Goal: Complete application form

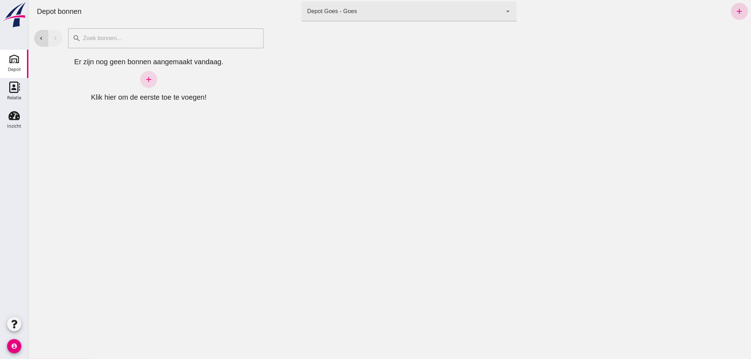
click at [735, 9] on icon "add" at bounding box center [739, 11] width 9 height 9
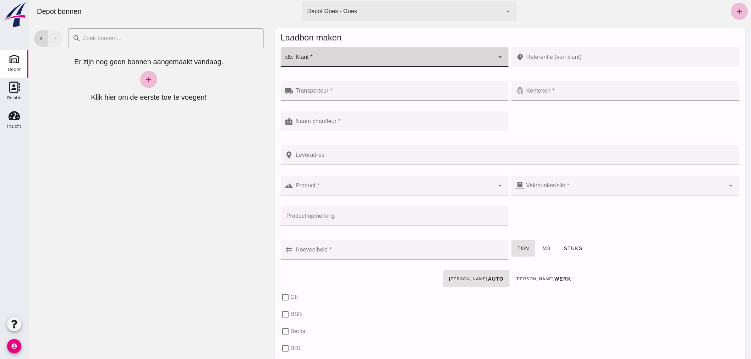
click div
type input "Aannemingsbedrijf Traas & Ovaa B.V."
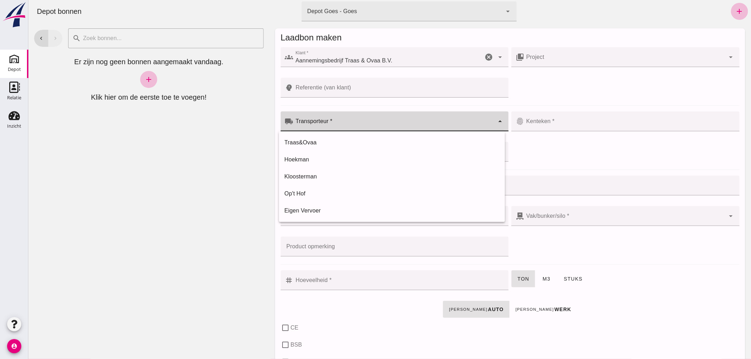
click input "Transporteur *"
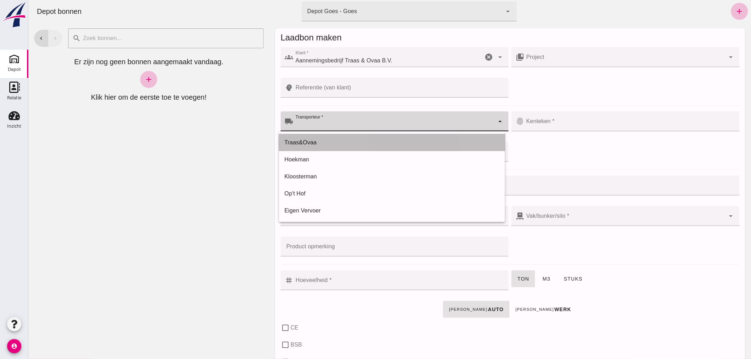
click div "Traas&Ovaa"
type input "Traas&Ovaa"
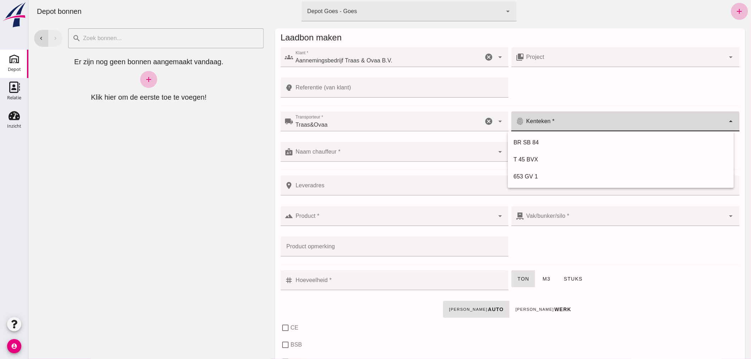
click div
type input "03-BGK-3"
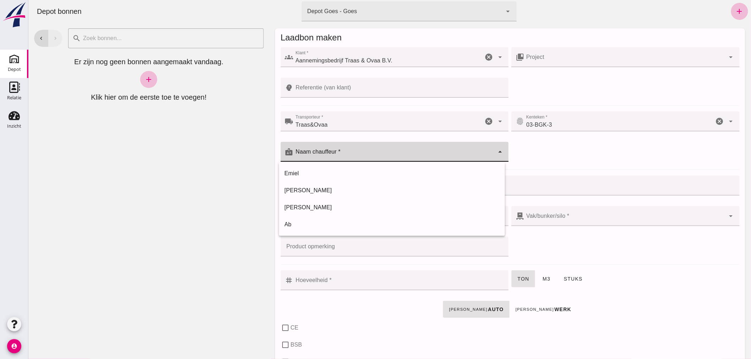
click input "Naam chauffeur *"
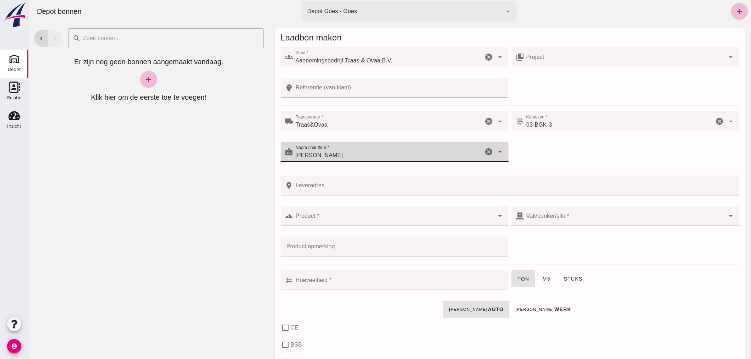
type input "[PERSON_NAME]"
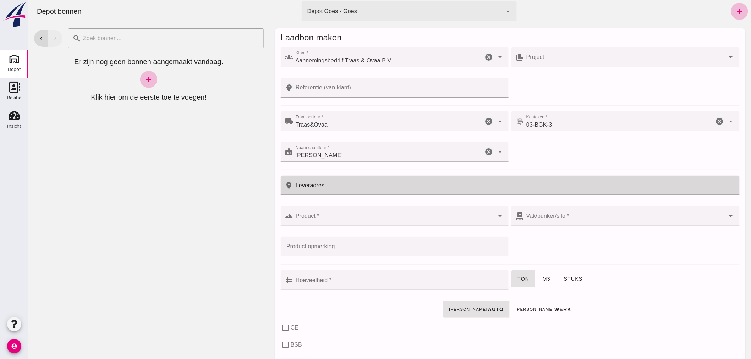
drag, startPoint x: 308, startPoint y: 178, endPoint x: 304, endPoint y: 168, distance: 10.7
click at [309, 174] on div "place Leveradres Leveradres cancel" at bounding box center [510, 189] width 462 height 31
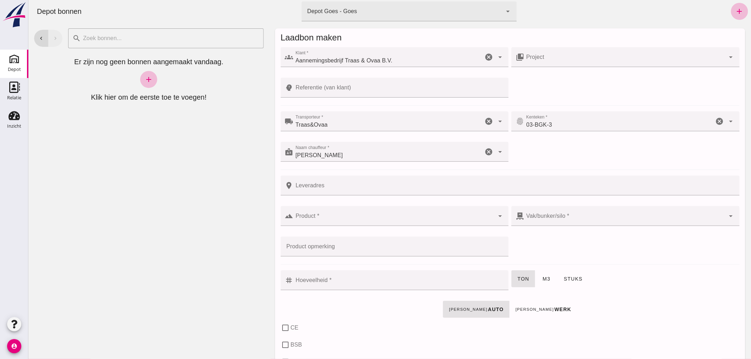
click at [314, 101] on div at bounding box center [394, 102] width 217 height 5
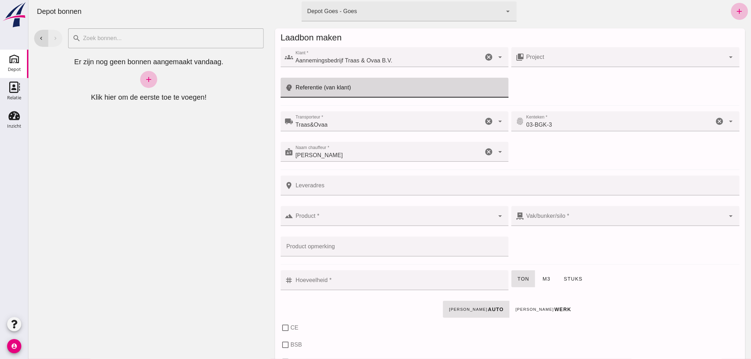
click input "Referentie (van klant)"
type input "25T033[PERSON_NAME]"
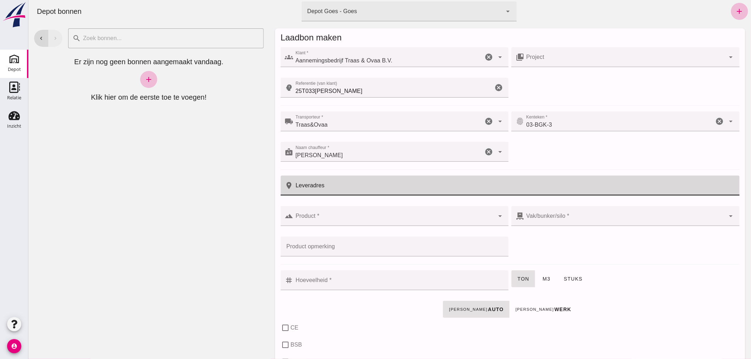
click input "Leveradres"
click input "Product *"
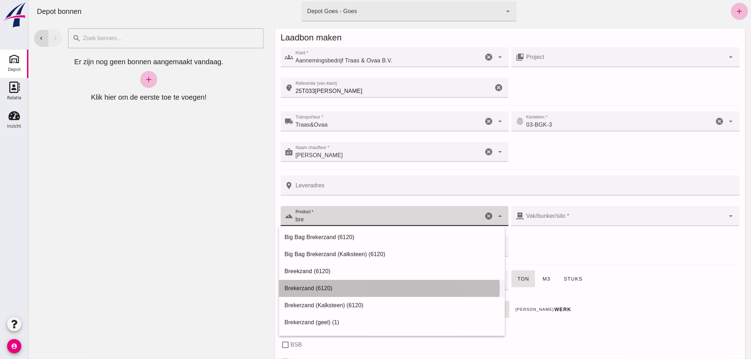
click at [314, 284] on div "Brekerzand (6120)" at bounding box center [391, 288] width 215 height 9
type input "Brekerzand (6120)"
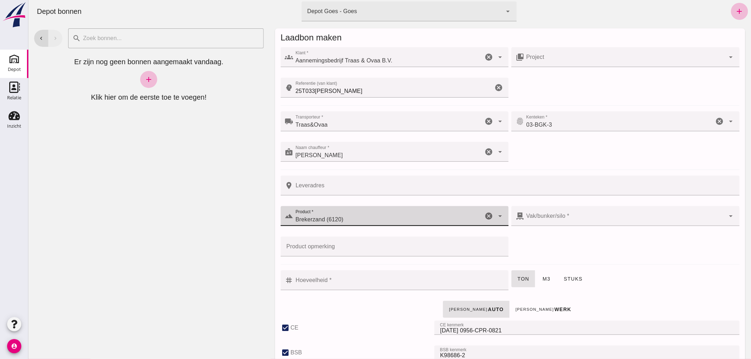
checkbox input "true"
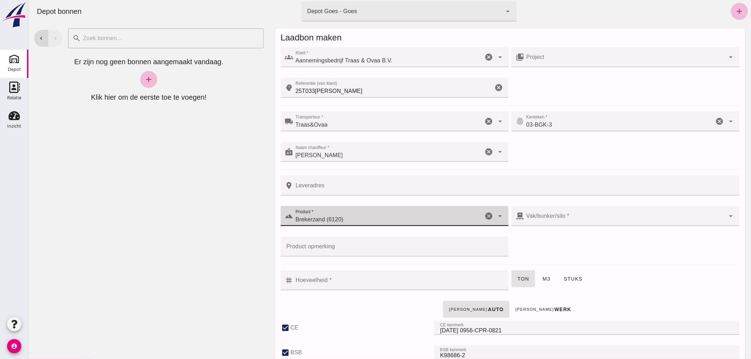
checkbox input "true"
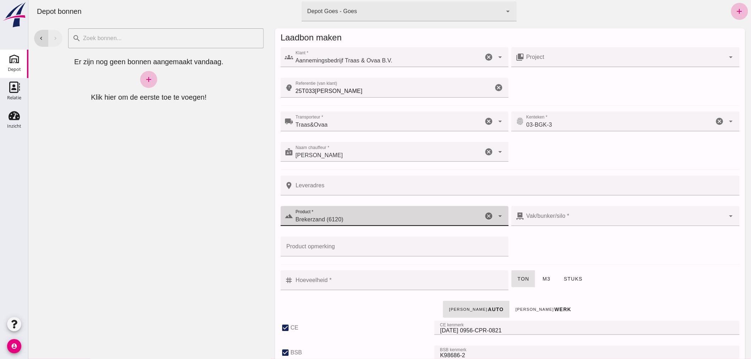
type input "Brekerzand (6120)"
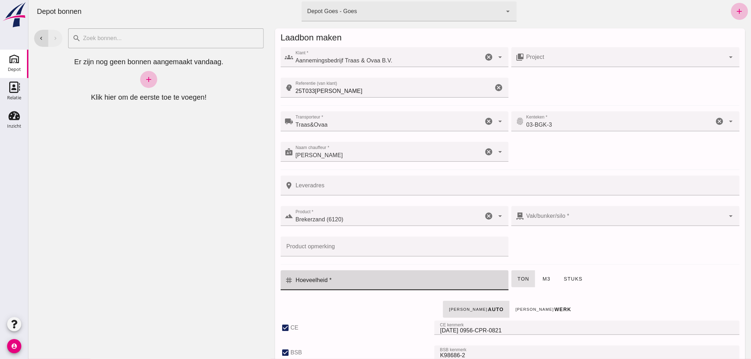
click input "Hoeveelheid *"
type input "6"
type input "6.35"
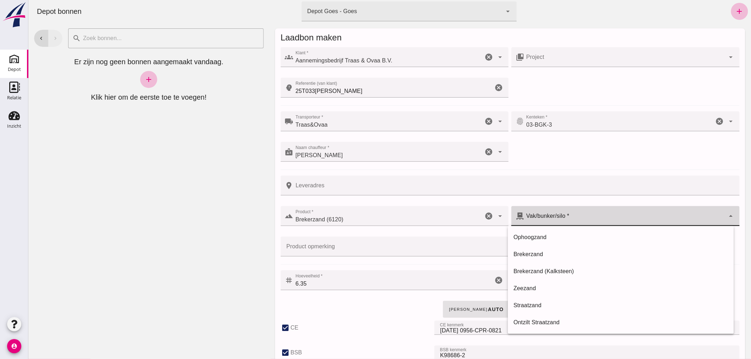
click div
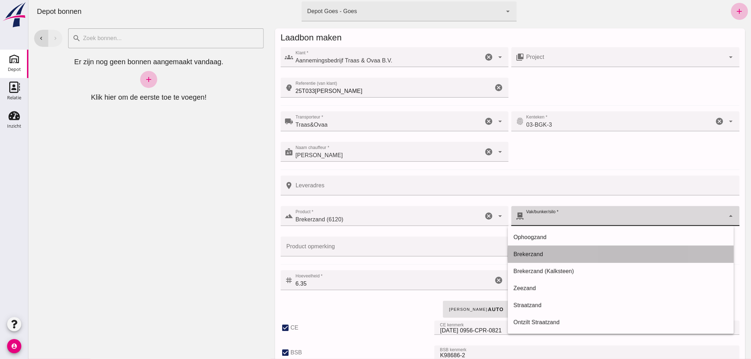
click at [531, 251] on div "Brekerzand" at bounding box center [620, 254] width 215 height 9
type input "300"
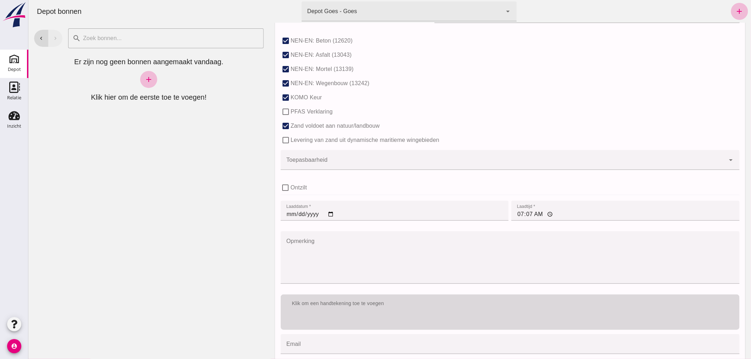
scroll to position [436, 0]
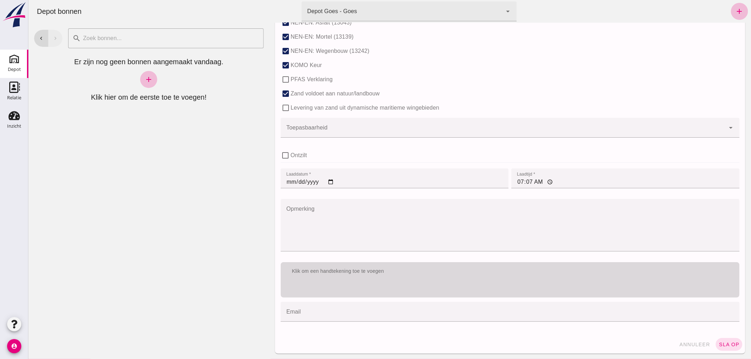
click div "Klik om een handtekening toe te voegen"
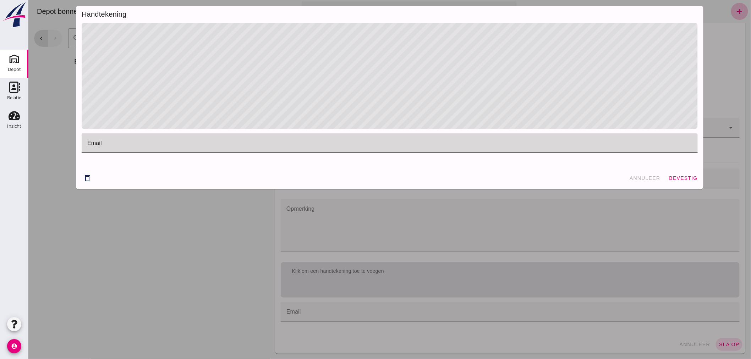
drag, startPoint x: 115, startPoint y: 143, endPoint x: 106, endPoint y: 154, distance: 13.6
click input "email"
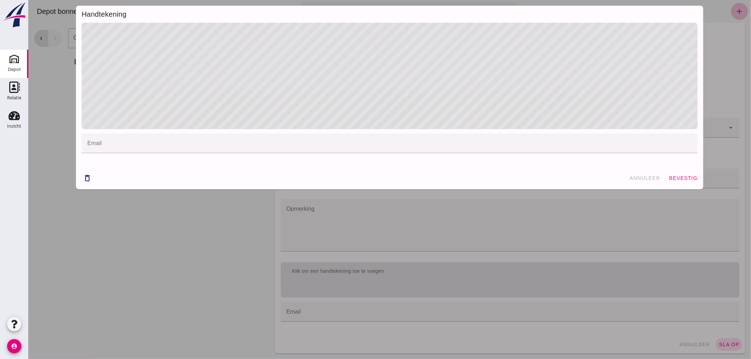
drag, startPoint x: 103, startPoint y: 227, endPoint x: 197, endPoint y: 223, distance: 94.9
click at [180, 226] on div "Handtekening email email cancel delete_outline annuleer bevestig" at bounding box center [389, 179] width 723 height 359
click span "bevestig"
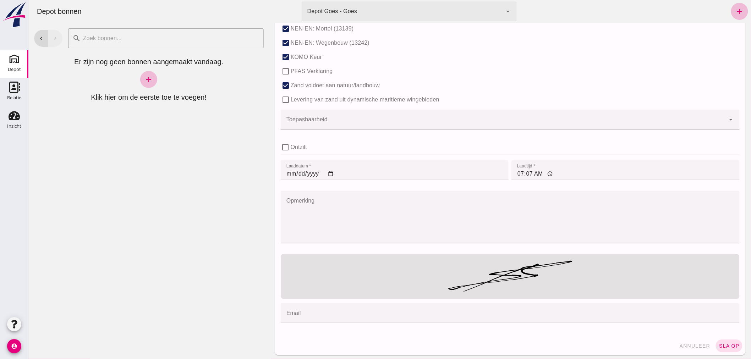
scroll to position [445, 0]
click span "sla op"
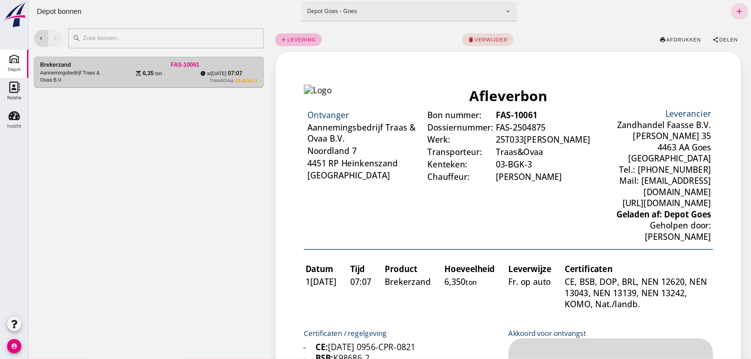
scroll to position [39, 0]
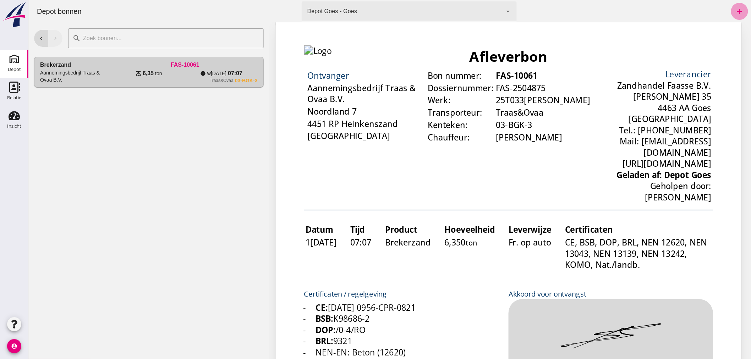
click at [735, 12] on icon "add" at bounding box center [739, 11] width 9 height 9
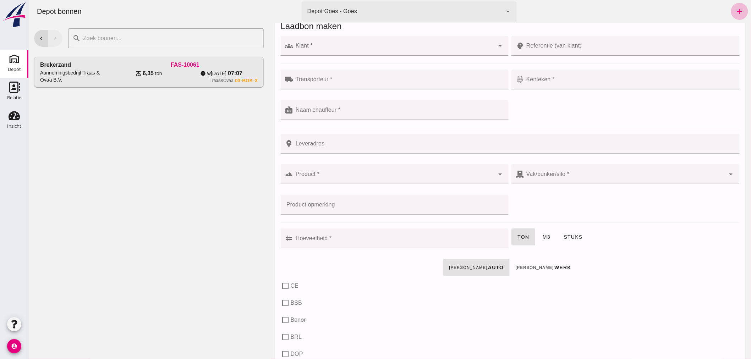
scroll to position [0, 0]
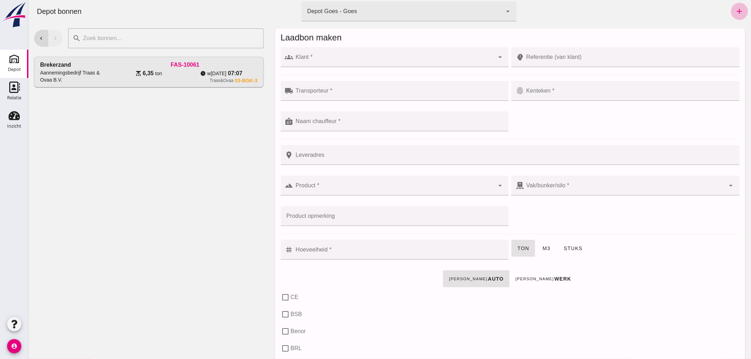
click input "Klant *"
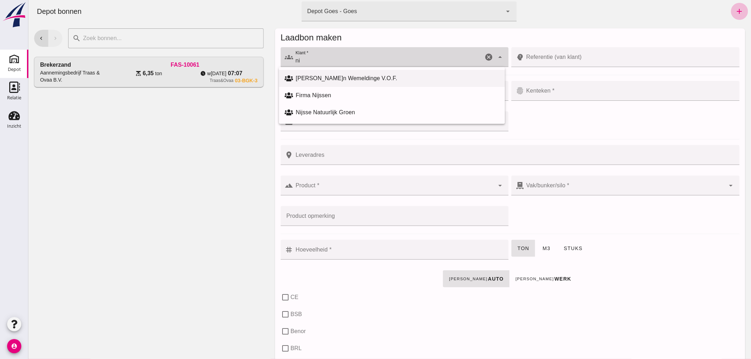
type input "n"
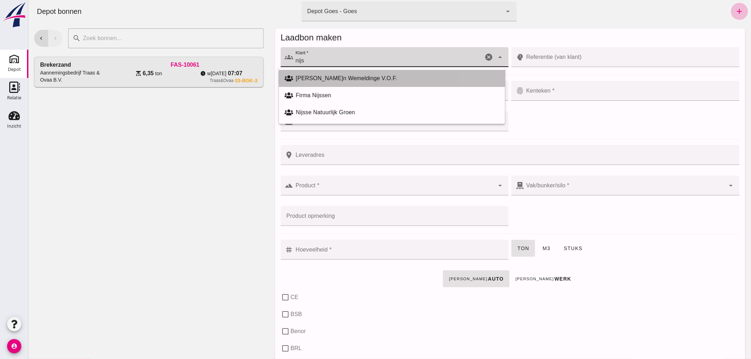
click at [325, 76] on div "[PERSON_NAME]n Wemeldinge V.O.F." at bounding box center [397, 78] width 203 height 9
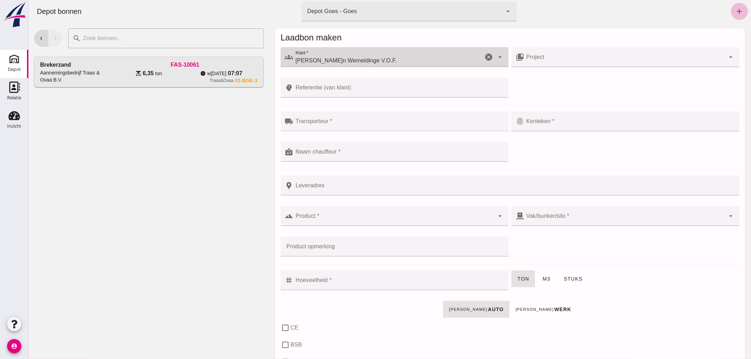
type input "[PERSON_NAME]n Wemeldinge V.O.F."
click div
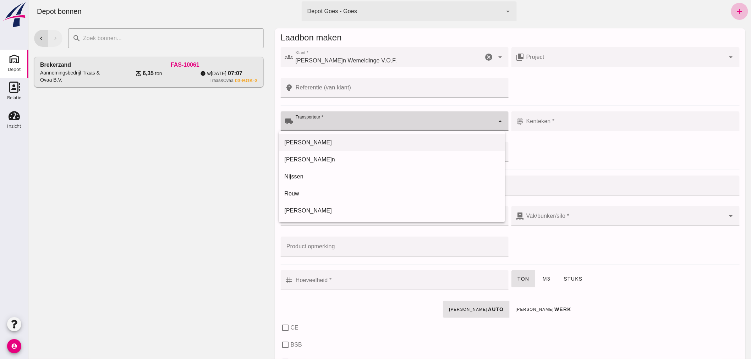
click at [306, 141] on div "[PERSON_NAME]" at bounding box center [391, 142] width 215 height 9
type input "[PERSON_NAME]"
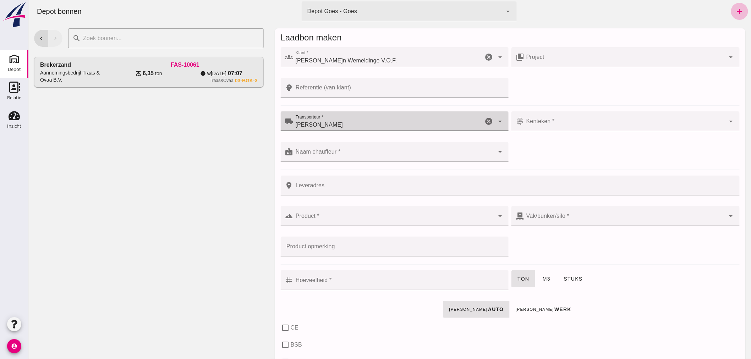
click input "Kenteken *"
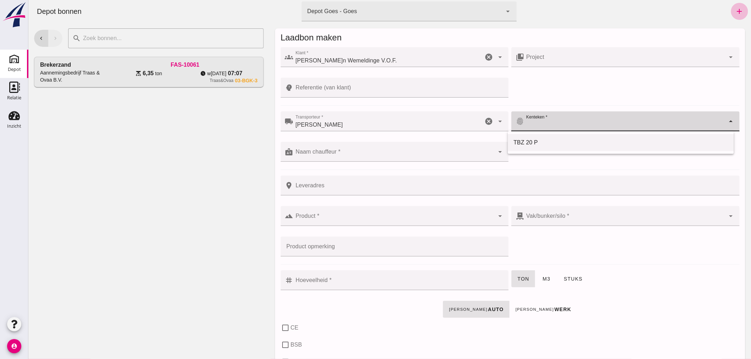
click at [520, 139] on div "TBZ 20 P" at bounding box center [620, 142] width 215 height 9
type input "TBZ 20 P"
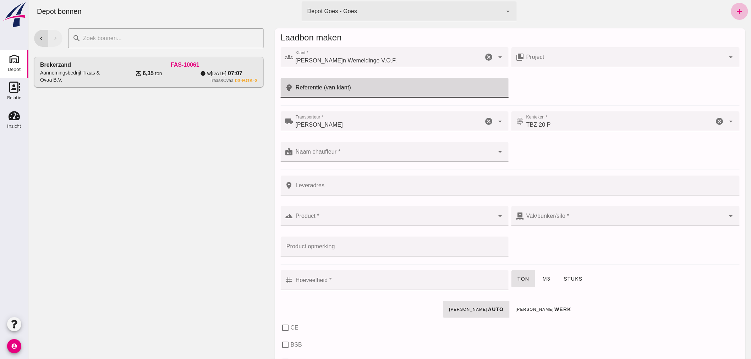
click input "Referentie (van klant)"
type input "mol"
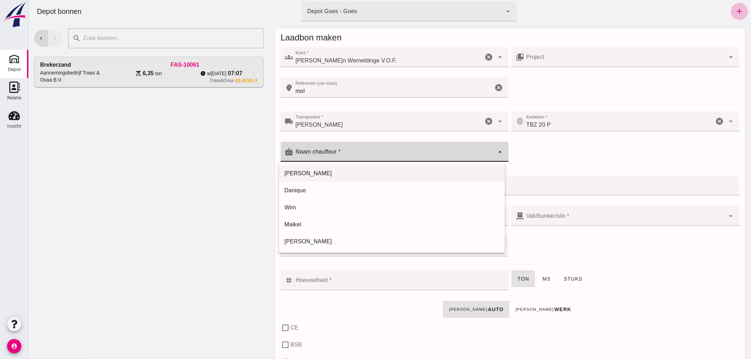
drag, startPoint x: 347, startPoint y: 149, endPoint x: 312, endPoint y: 181, distance: 47.0
click div
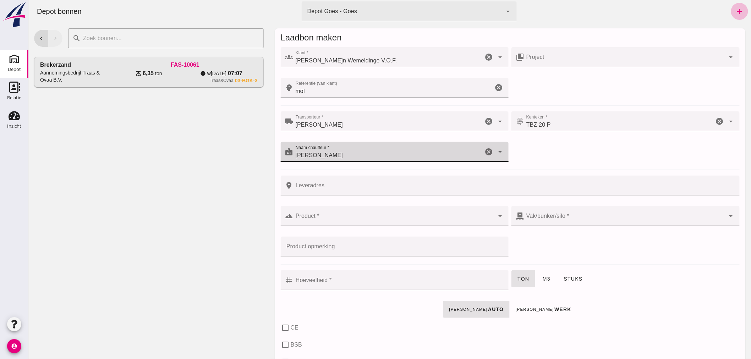
type input "[PERSON_NAME]"
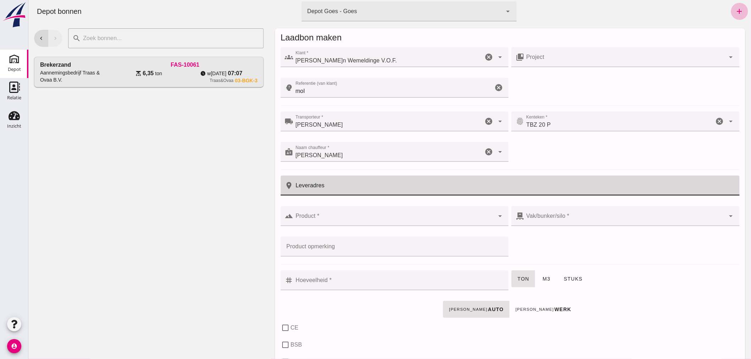
click input "Leveradres"
type input "s"
click at [290, 188] on icon "place" at bounding box center [289, 185] width 9 height 9
click input "arendskerke"
type input "sheer arendskerke"
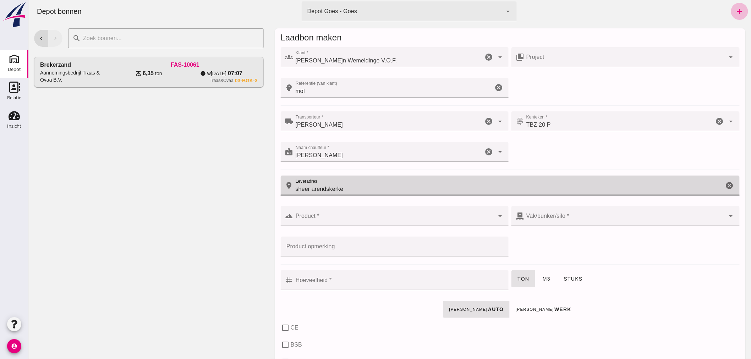
click div
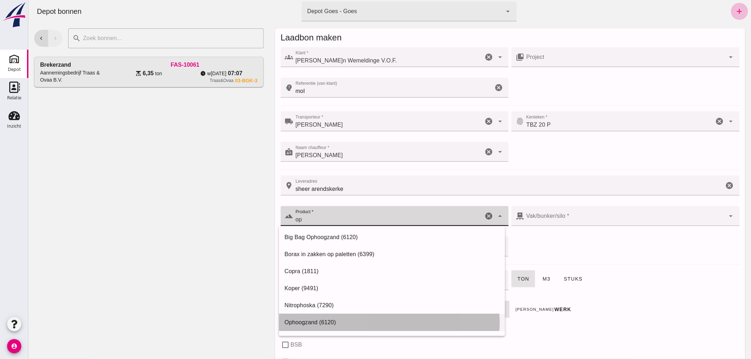
click div "Ophoogzand (6120)"
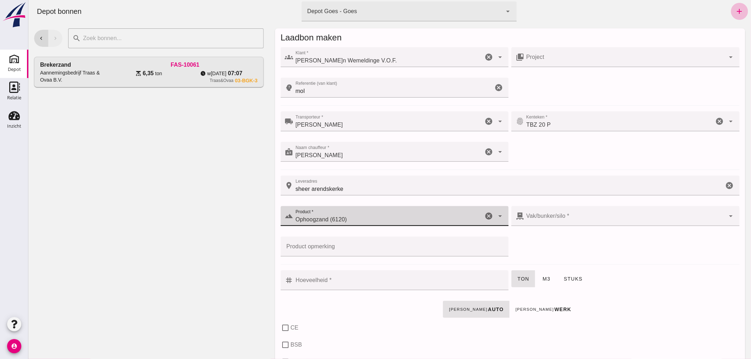
type input "Ophoogzand (6120)"
click input "Hoeveelheid *"
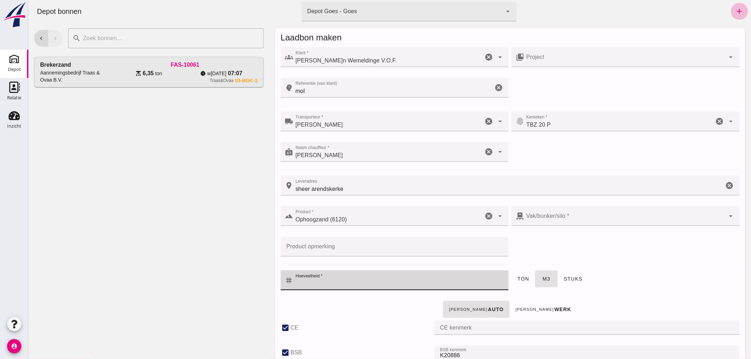
type input "38"
checkbox input "true"
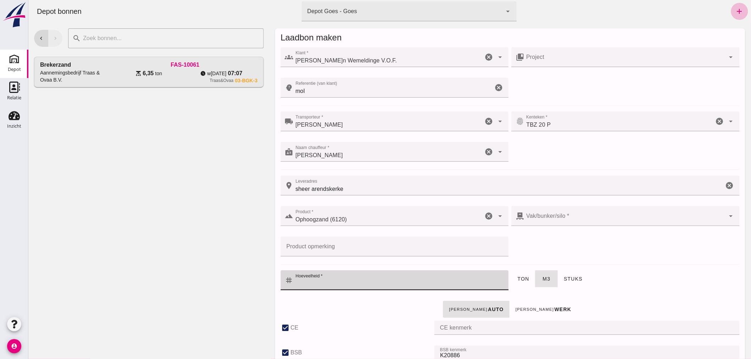
checkbox input "true"
type input "40"
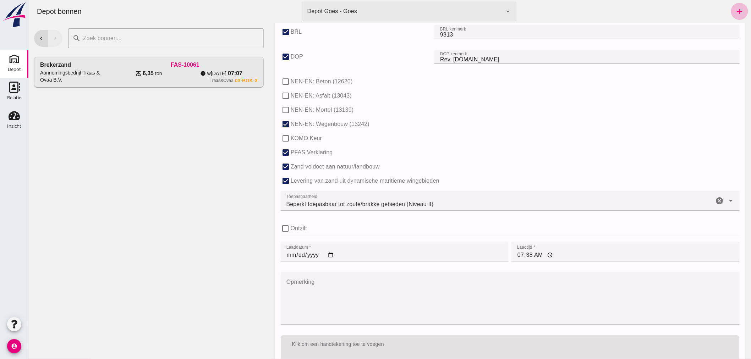
scroll to position [436, 0]
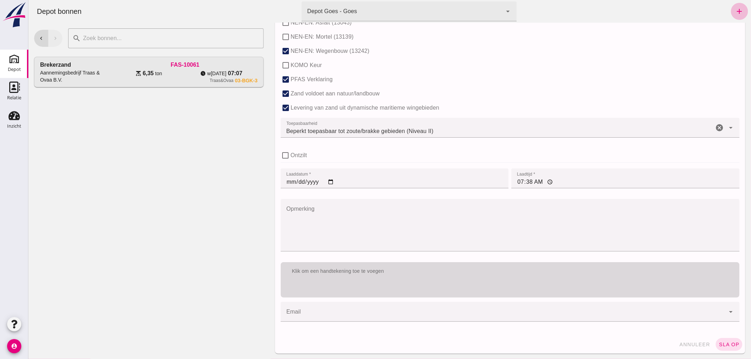
type input "14"
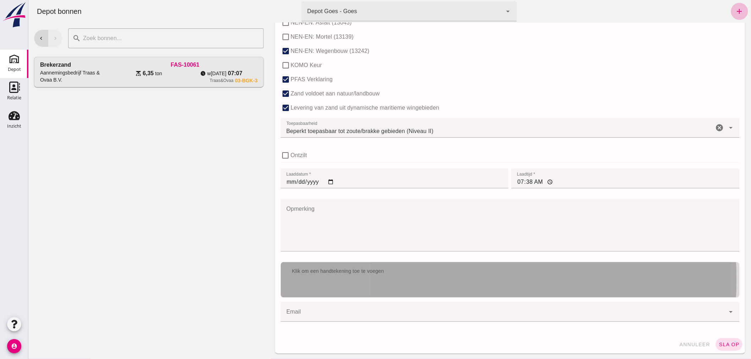
click div "Klik om een handtekening toe te voegen"
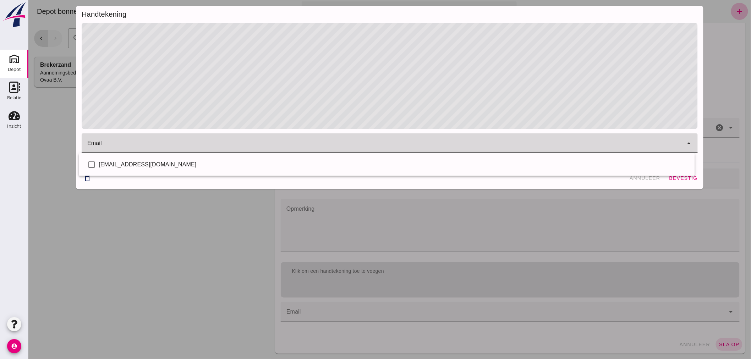
click div
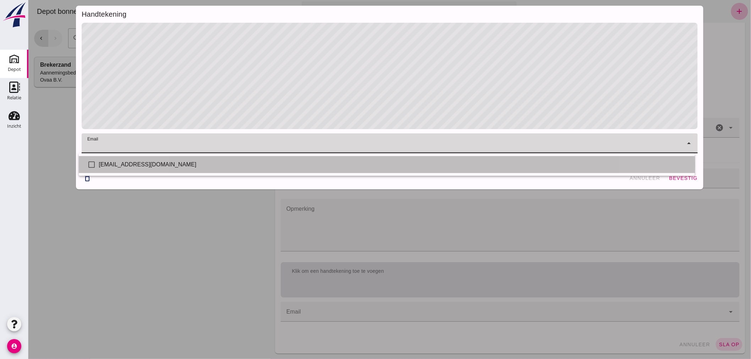
drag, startPoint x: 150, startPoint y: 160, endPoint x: 153, endPoint y: 169, distance: 9.4
click at [149, 162] on div "[EMAIL_ADDRESS][DOMAIN_NAME]" at bounding box center [393, 164] width 591 height 9
checkbox input "true"
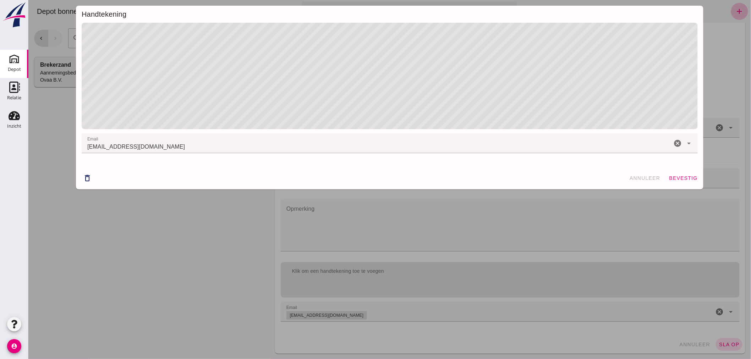
drag, startPoint x: 132, startPoint y: 247, endPoint x: 502, endPoint y: 150, distance: 382.3
click at [139, 244] on div "Handtekening email email [EMAIL_ADDRESS][DOMAIN_NAME] cancel arrow_drop_down de…" at bounding box center [389, 179] width 723 height 359
click span "bevestig"
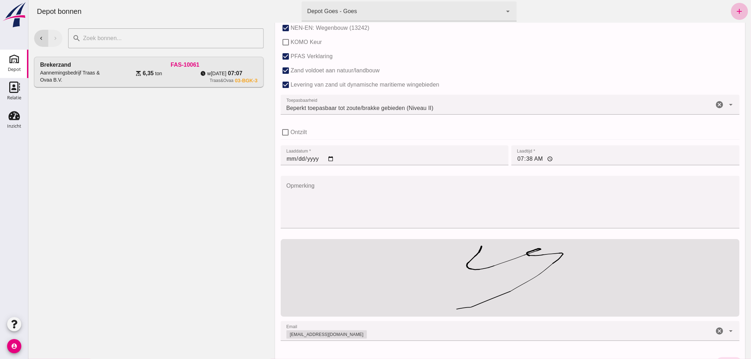
scroll to position [478, 0]
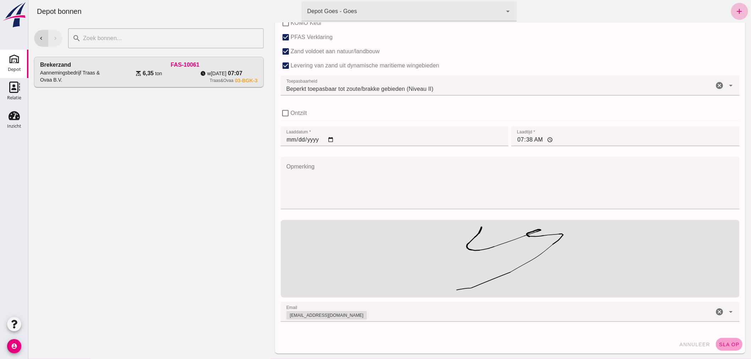
click button "sla op"
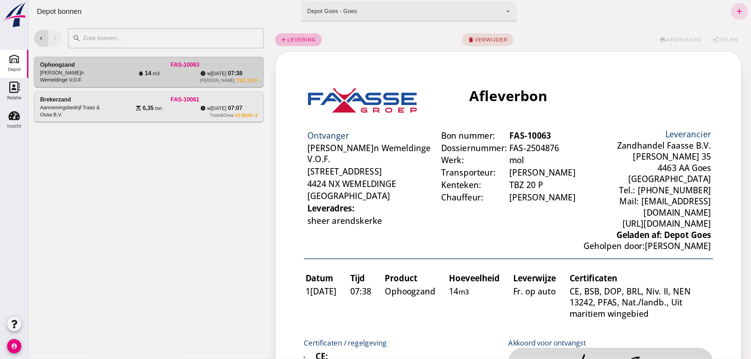
scroll to position [0, 0]
click span "afdrukken"
click span "print afdrukken"
